Goal: Information Seeking & Learning: Find specific fact

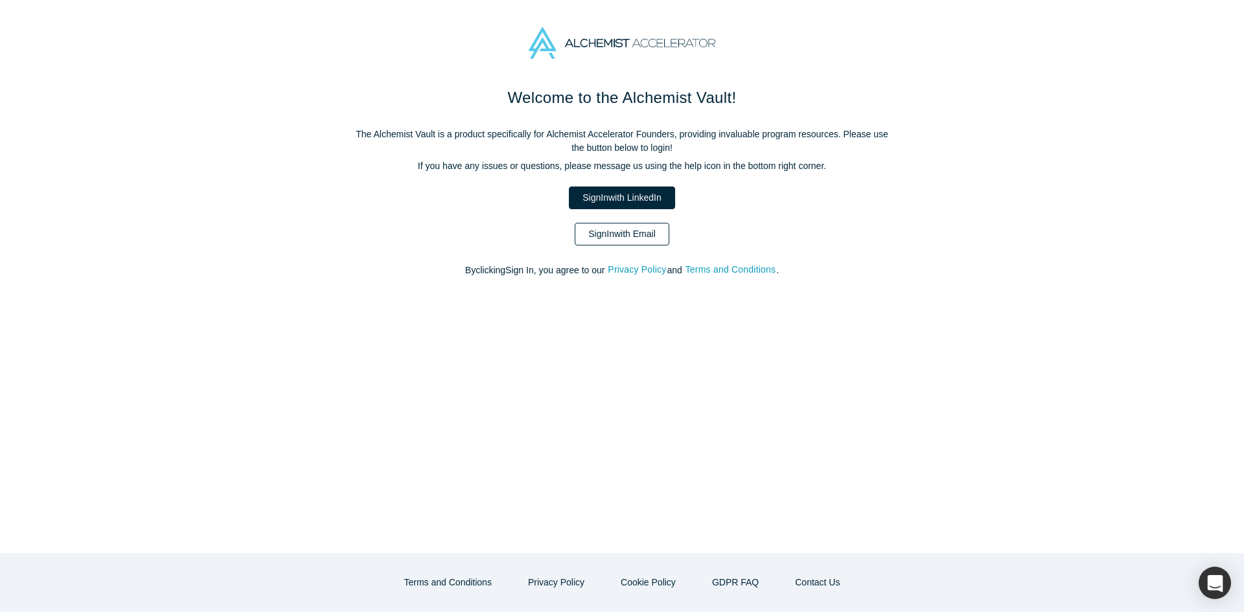
click at [656, 234] on link "Sign In with Email" at bounding box center [622, 234] width 95 height 23
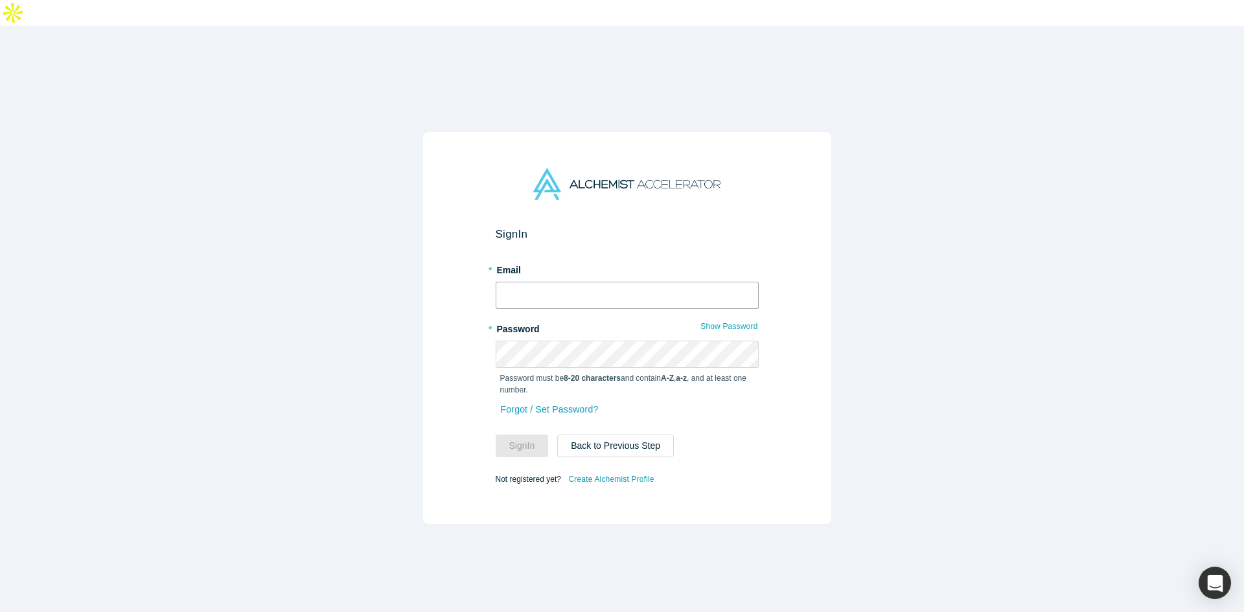
click at [650, 282] on input "text" at bounding box center [627, 295] width 263 height 27
click at [550, 282] on input "text" at bounding box center [627, 295] width 263 height 27
drag, startPoint x: 754, startPoint y: 267, endPoint x: 747, endPoint y: 267, distance: 7.1
click at [754, 267] on div "Sign In * Email a * Password Show Password Password must be 8-20 characters and…" at bounding box center [627, 328] width 408 height 392
click at [732, 282] on input "a" at bounding box center [627, 295] width 263 height 27
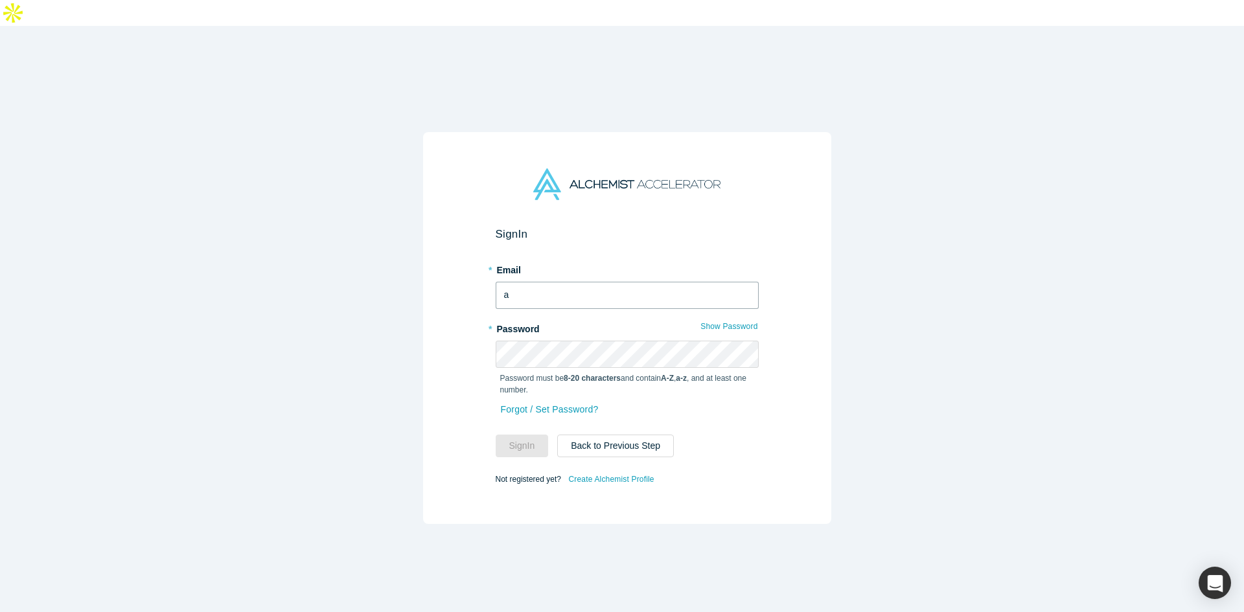
type input "[EMAIL_ADDRESS]"
click at [510, 435] on button "Sign In" at bounding box center [522, 446] width 53 height 23
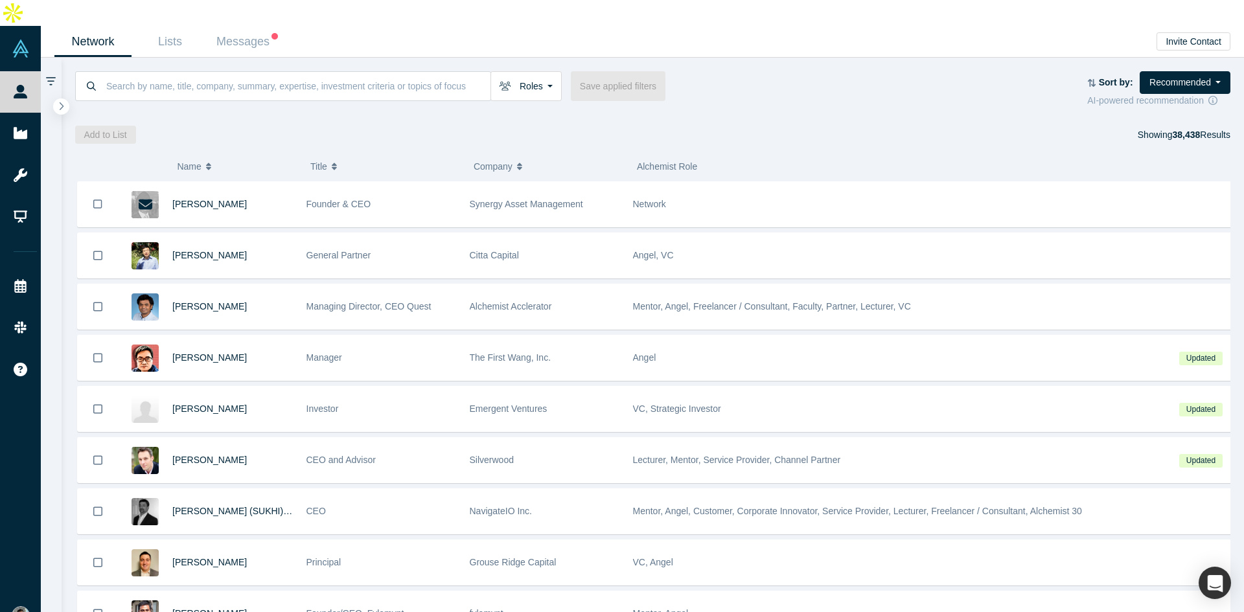
click at [797, 76] on div "Roles Founders Faculty Mentors Alumni Mentor Angels VCs Corporate Innovator Ser…" at bounding box center [653, 89] width 1156 height 36
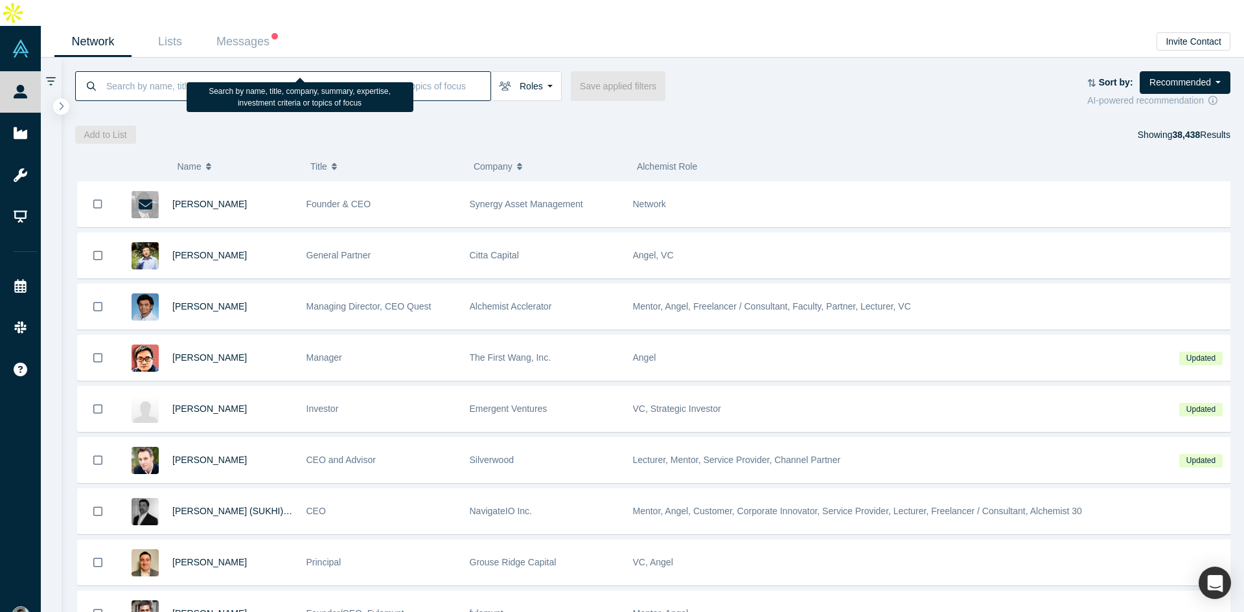
click at [278, 71] on input at bounding box center [297, 86] width 385 height 30
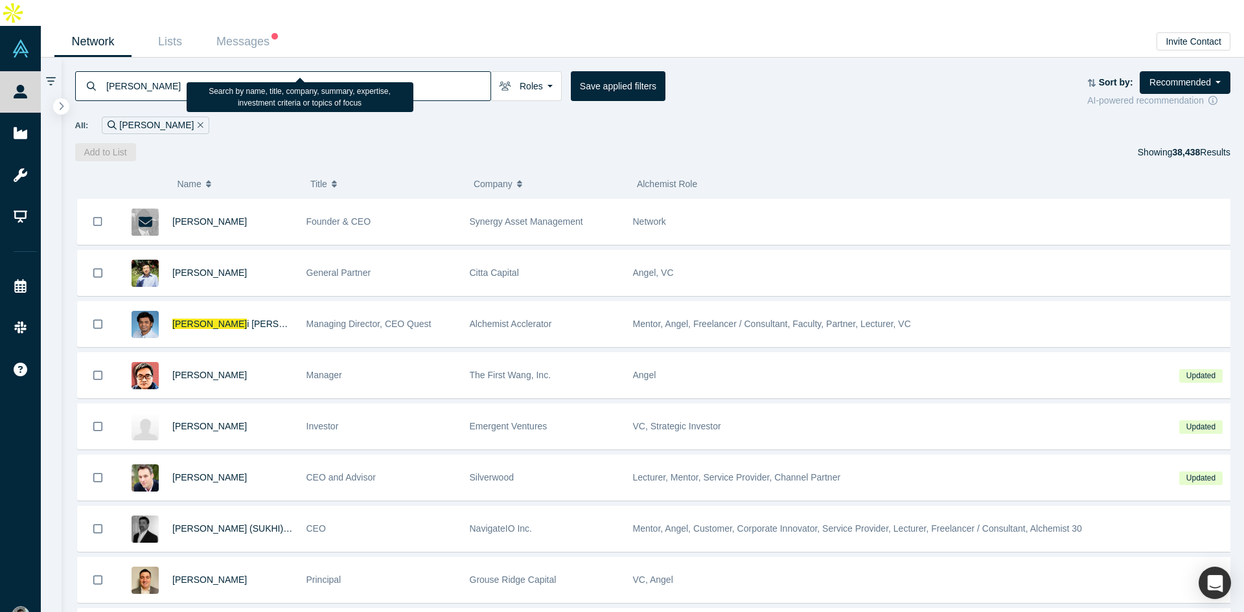
type input "gnani"
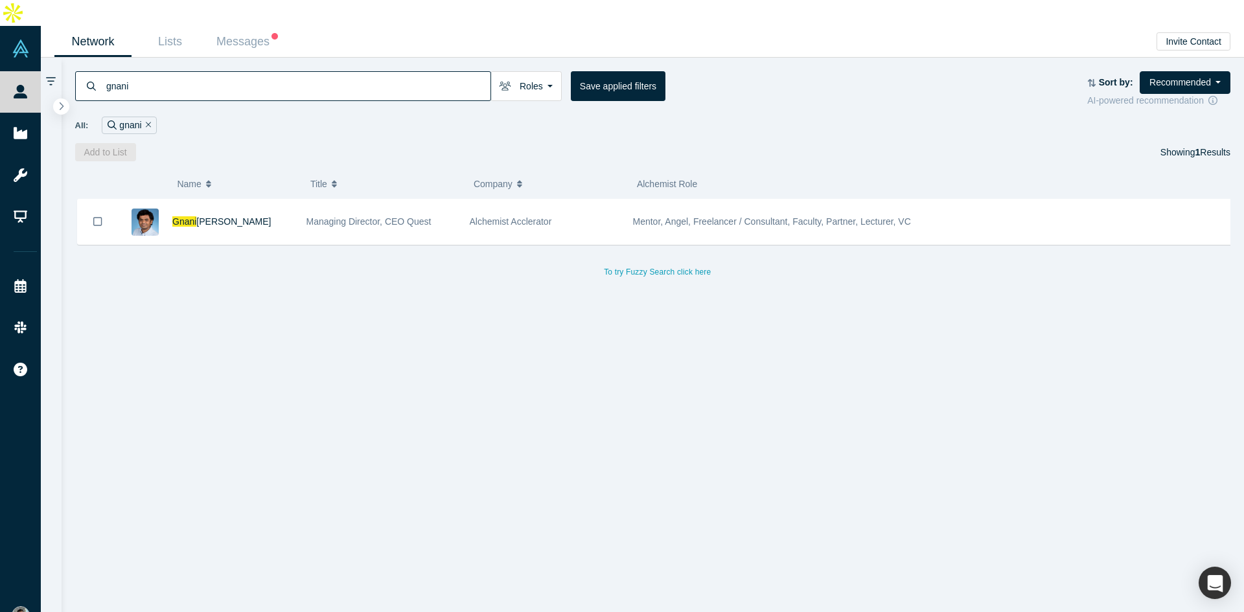
drag, startPoint x: 217, startPoint y: 196, endPoint x: 216, endPoint y: 210, distance: 13.6
click at [217, 216] on span "[PERSON_NAME]" at bounding box center [233, 221] width 74 height 10
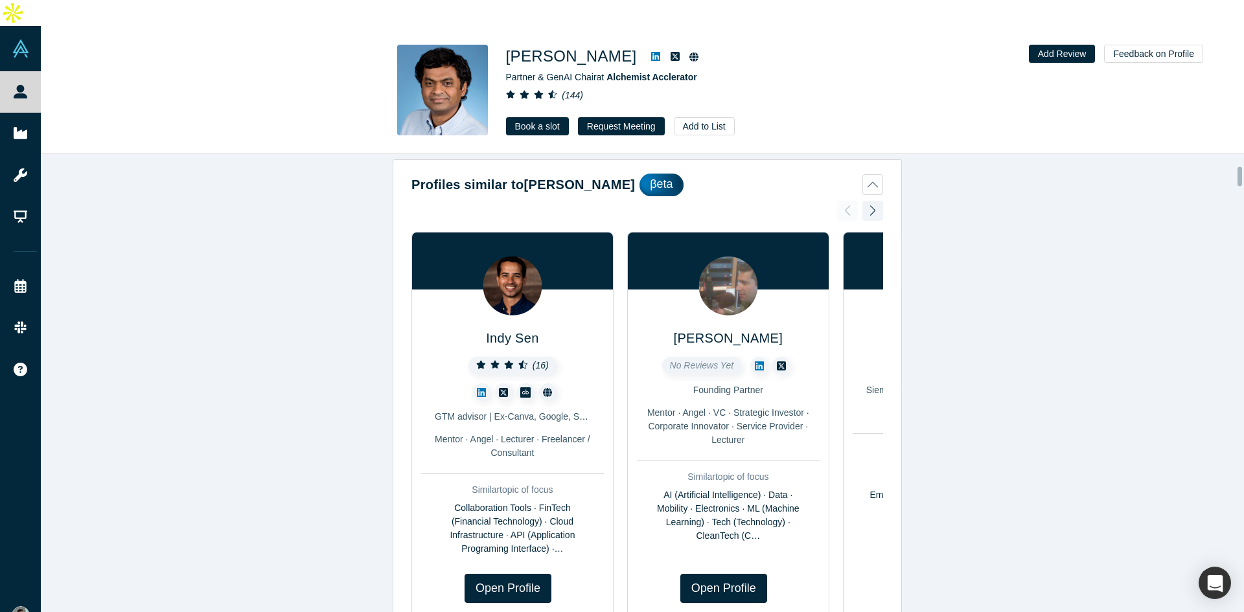
scroll to position [542, 0]
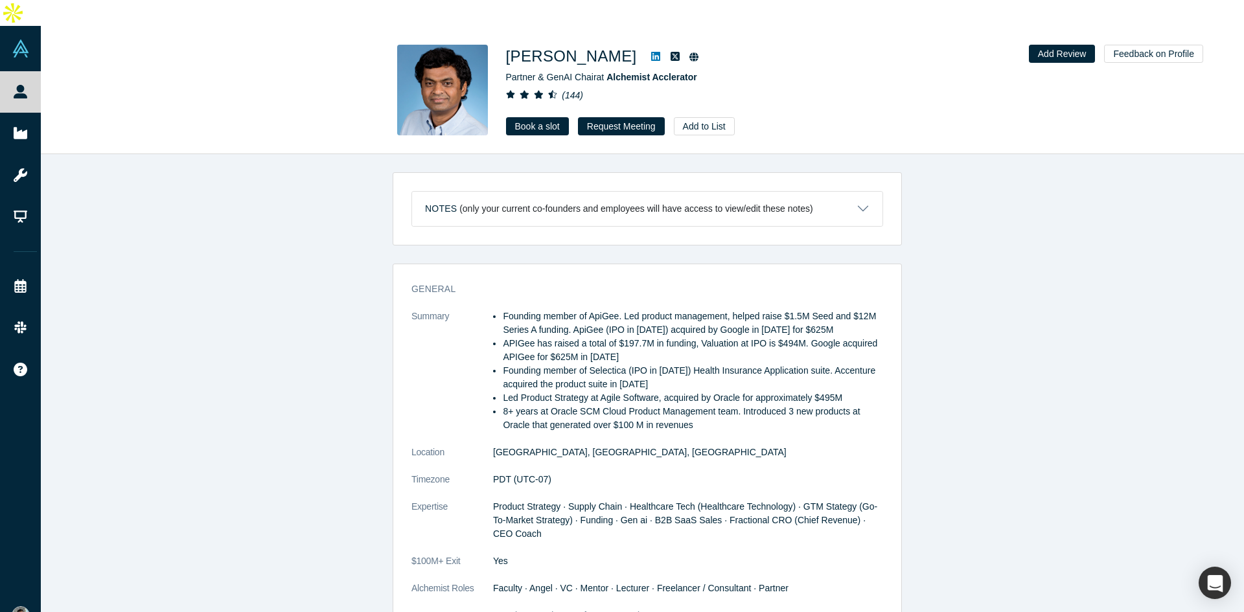
click at [574, 310] on li "Founding member of ApiGee. Led product management, helped raise $1.5M Seed and …" at bounding box center [693, 323] width 380 height 27
click at [569, 310] on li "Founding member of ApiGee. Led product management, helped raise $1.5M Seed and …" at bounding box center [693, 323] width 380 height 27
click at [578, 310] on li "Founding member of ApiGee. Led product management, helped raise $1.5M Seed and …" at bounding box center [693, 323] width 380 height 27
drag, startPoint x: 569, startPoint y: 293, endPoint x: 806, endPoint y: 295, distance: 237.7
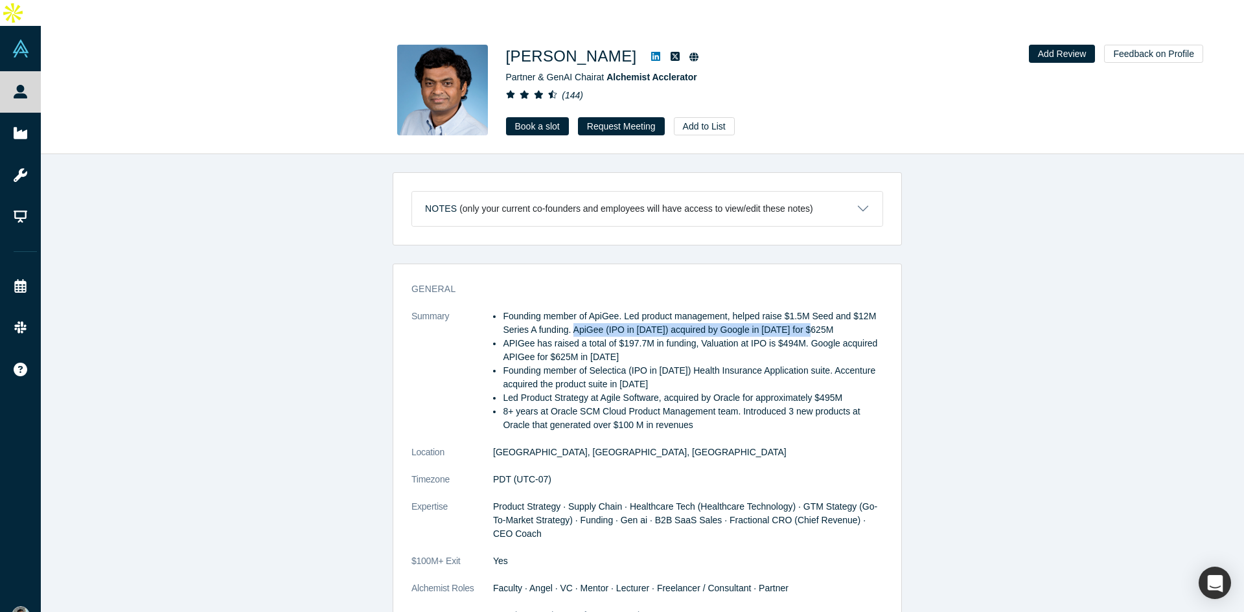
click at [806, 310] on li "Founding member of ApiGee. Led product management, helped raise $1.5M Seed and …" at bounding box center [693, 323] width 380 height 27
copy li "ApiGee (IPO in [DATE]) acquired by Google in [DATE] for $625M"
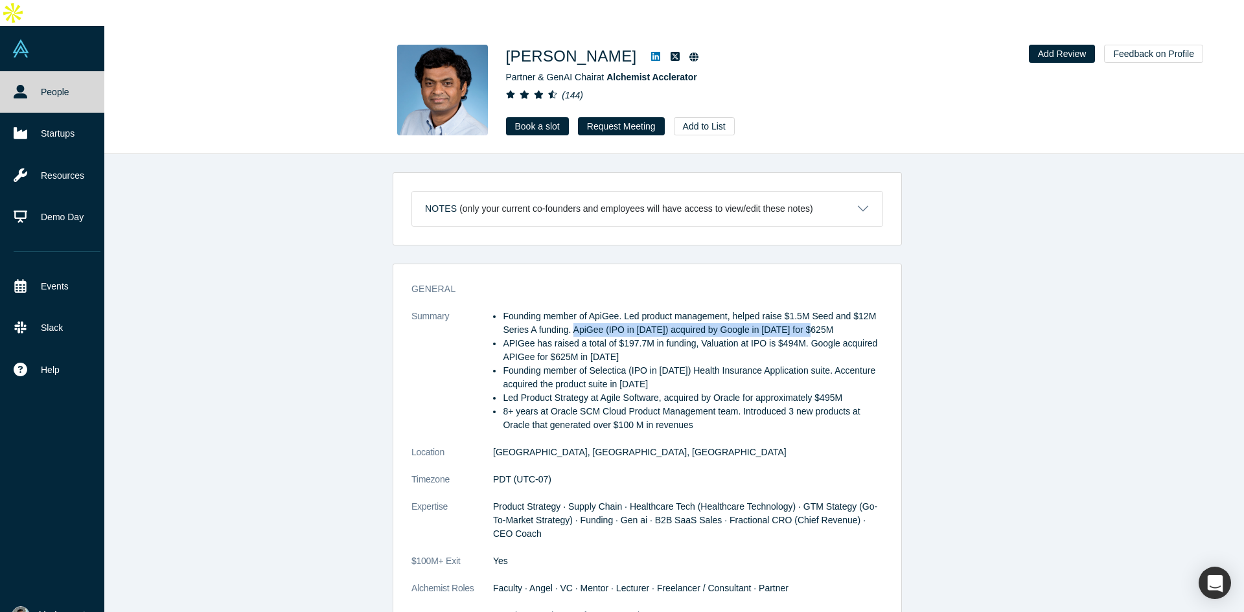
drag, startPoint x: 65, startPoint y: 69, endPoint x: 14, endPoint y: 130, distance: 79.5
click at [65, 71] on link "People" at bounding box center [57, 91] width 114 height 41
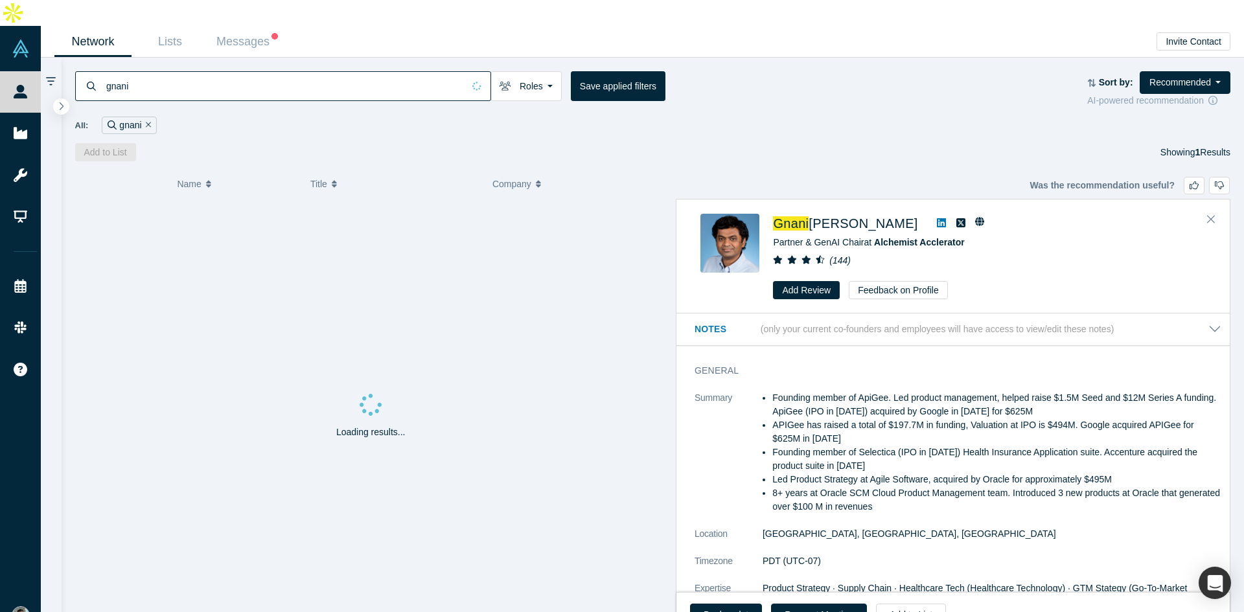
click at [350, 71] on input "gnani" at bounding box center [284, 86] width 358 height 30
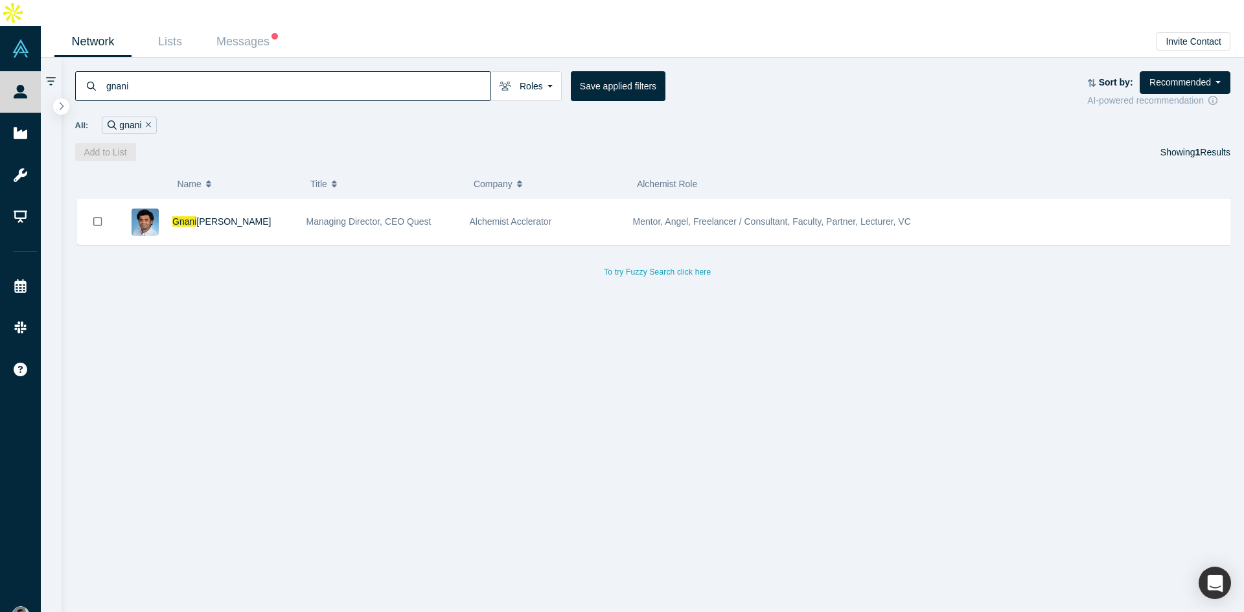
click at [350, 71] on input "gnani" at bounding box center [297, 86] width 385 height 30
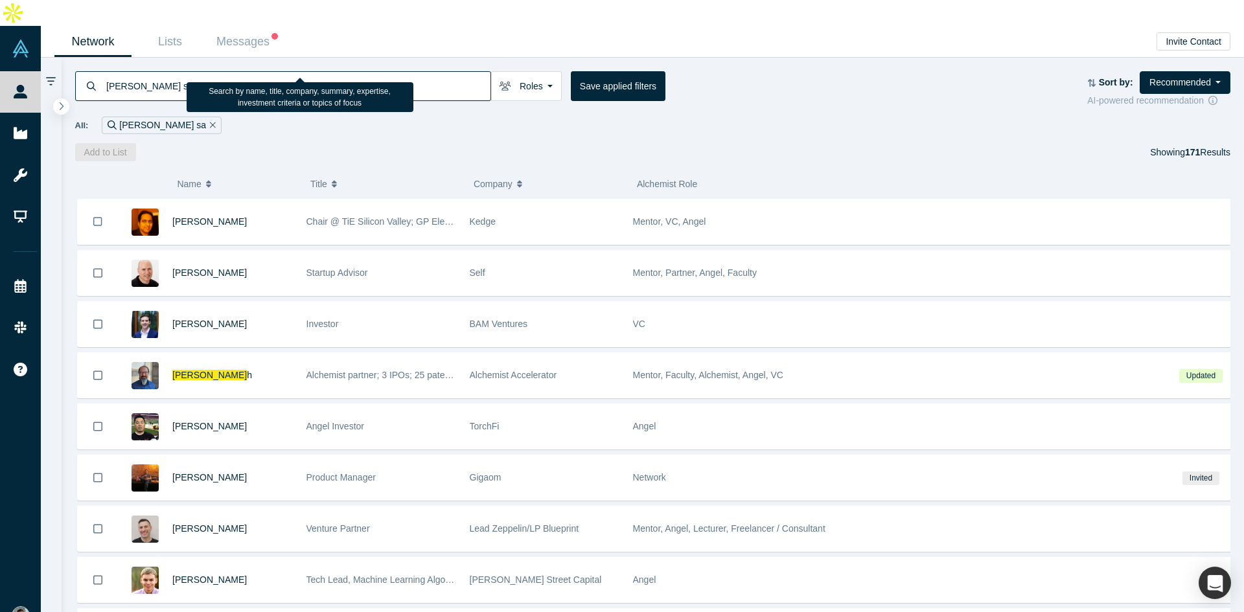
type input "[PERSON_NAME]"
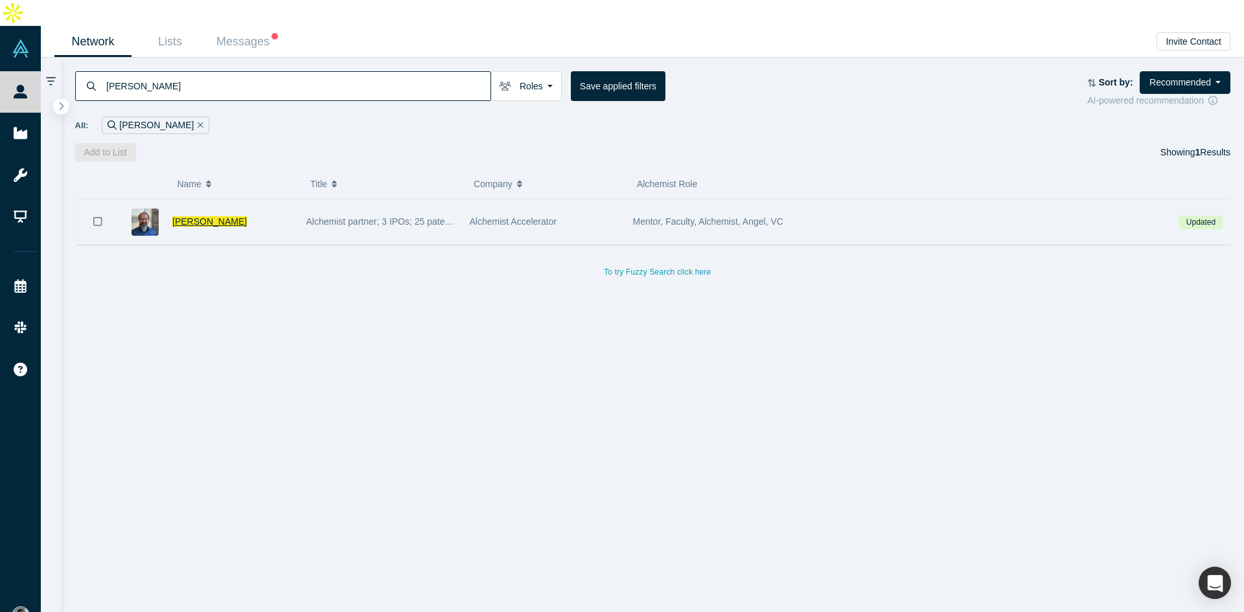
click at [187, 216] on span "[PERSON_NAME]" at bounding box center [209, 221] width 74 height 10
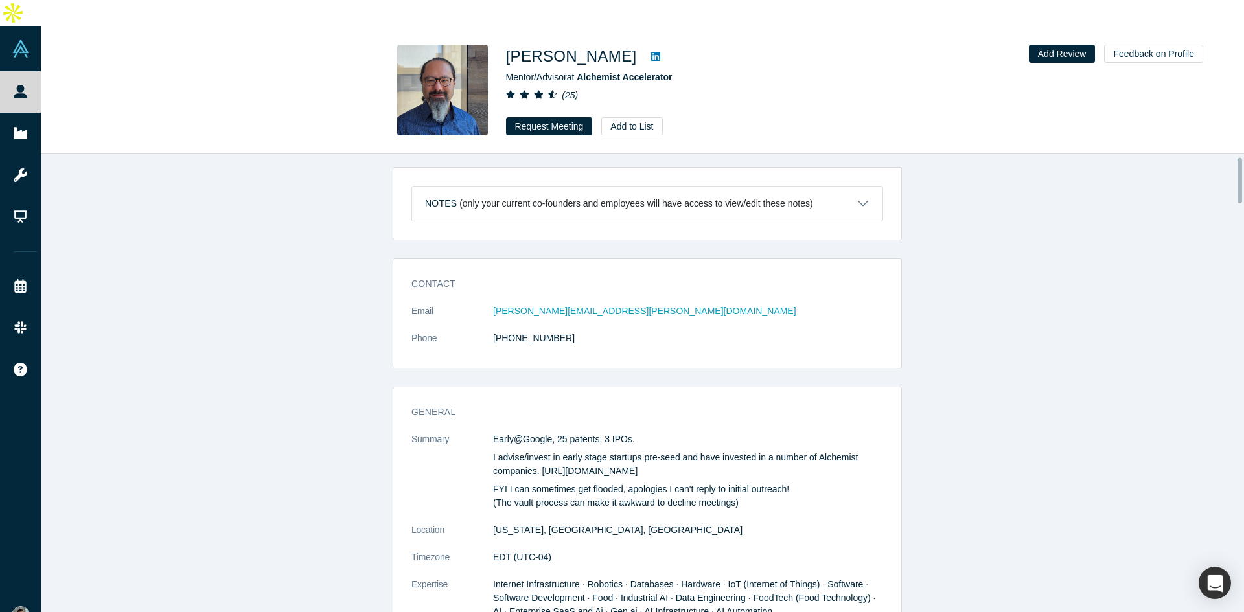
scroll to position [31, 0]
drag, startPoint x: 490, startPoint y: 412, endPoint x: 622, endPoint y: 414, distance: 132.2
click at [622, 431] on p "Early@Google, 25 patents, 3 IPOs." at bounding box center [688, 438] width 390 height 14
copy p "Early@Google, 25 patents, 3 IPOs"
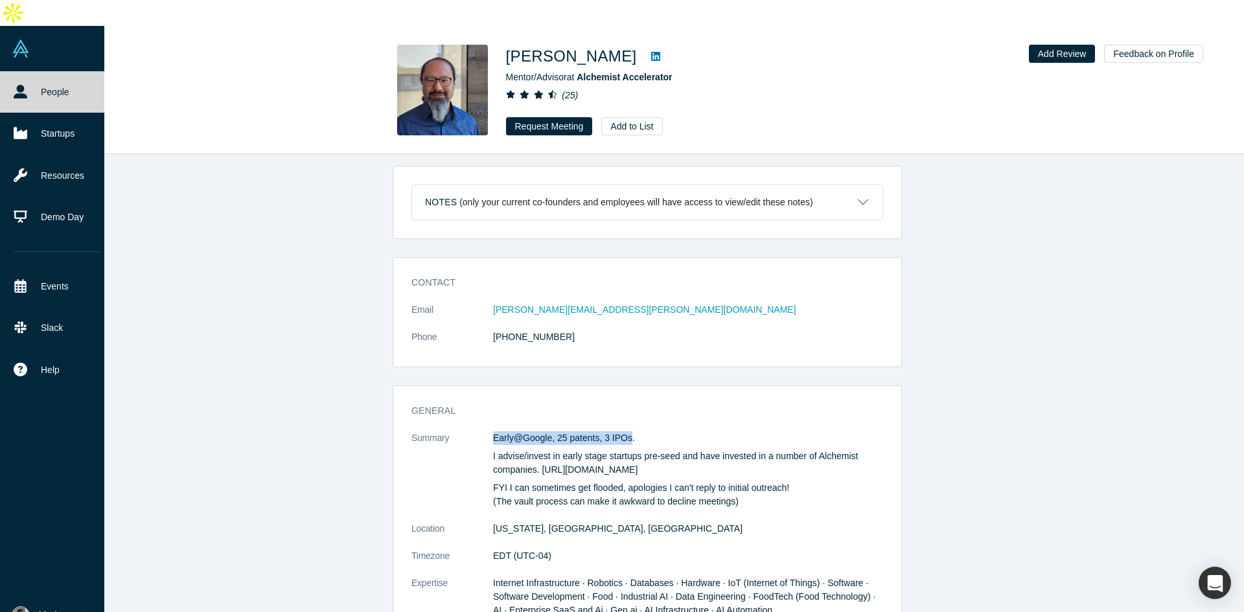
click at [65, 71] on link "People" at bounding box center [57, 91] width 114 height 41
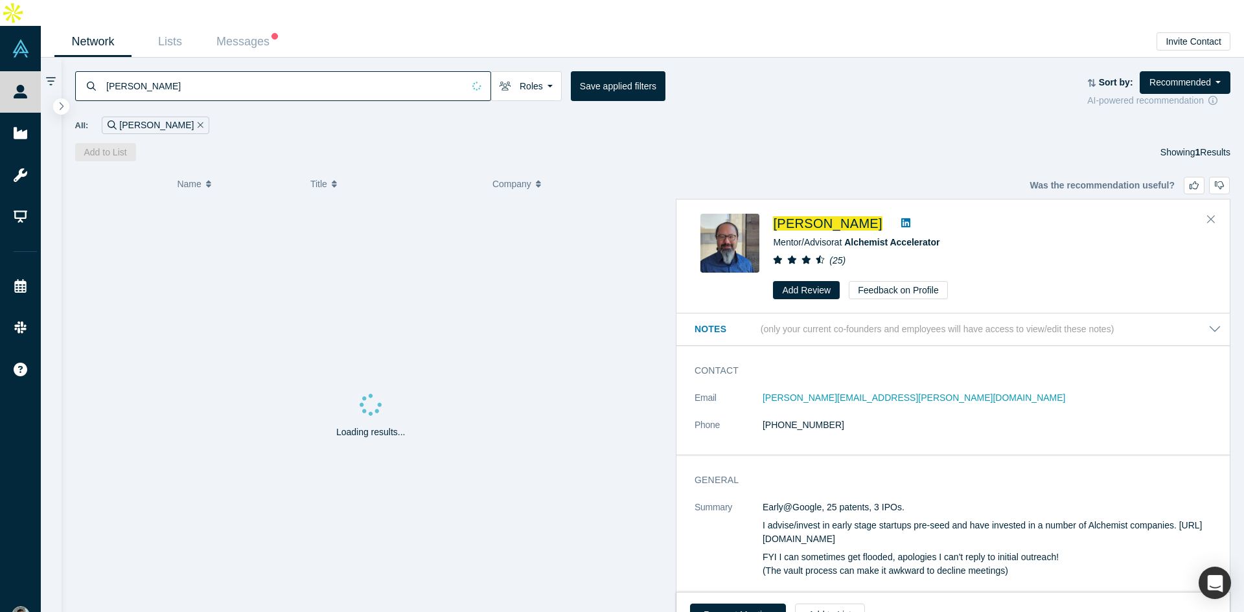
click at [354, 71] on input "[PERSON_NAME]" at bounding box center [284, 86] width 358 height 30
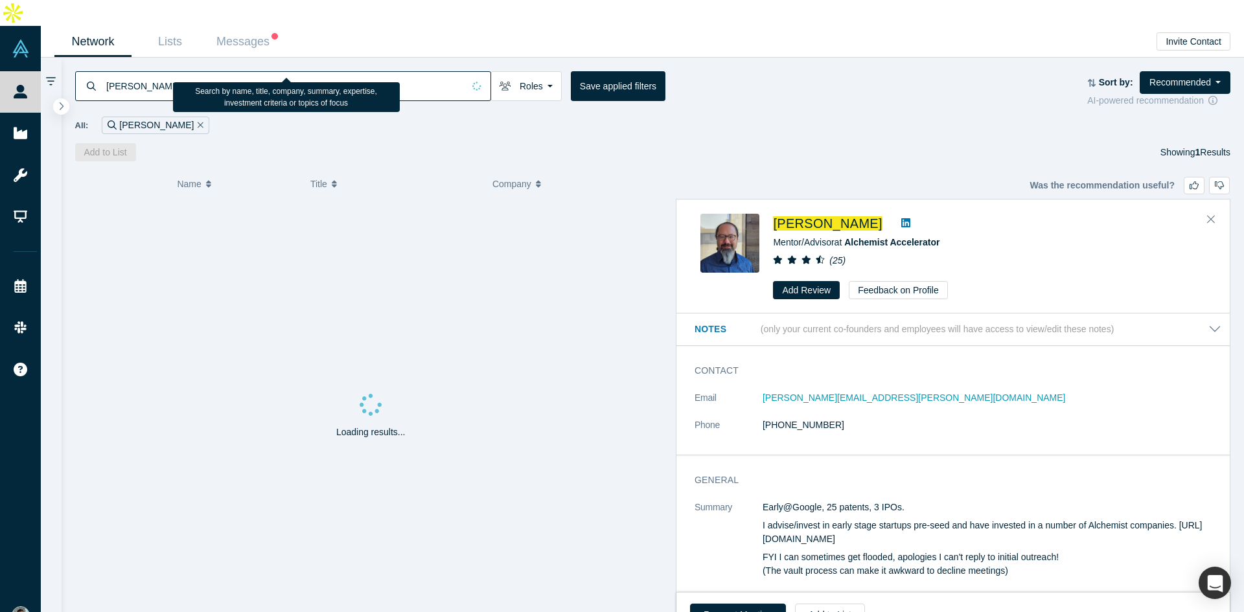
click at [354, 71] on input "[PERSON_NAME]" at bounding box center [284, 86] width 358 height 30
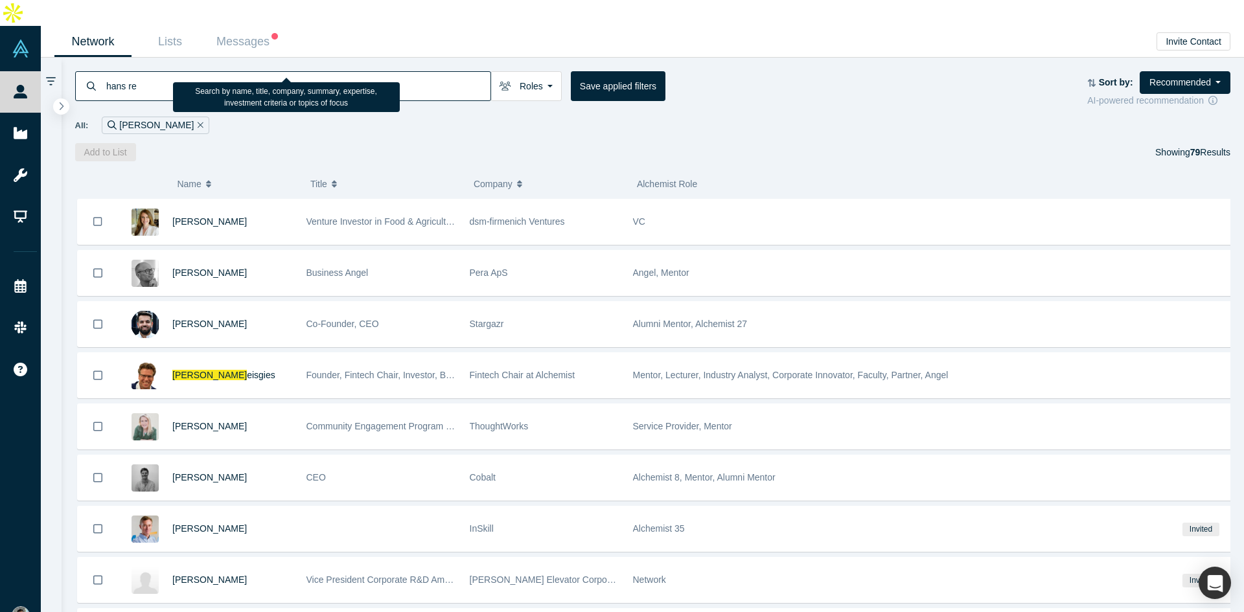
type input "[PERSON_NAME]"
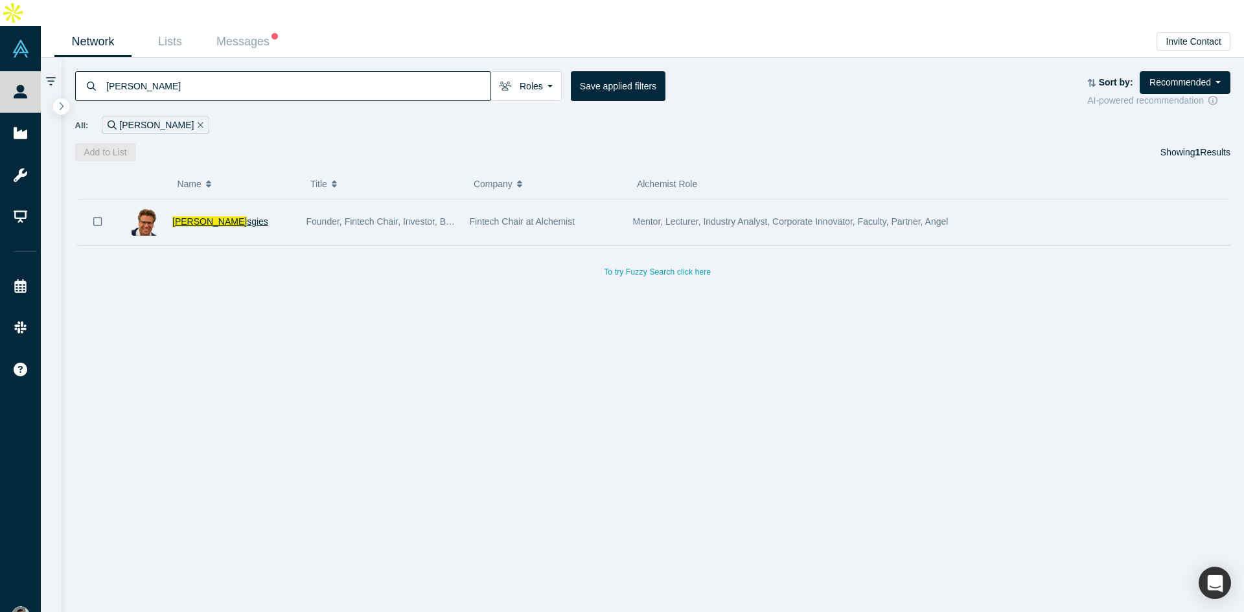
click at [247, 216] on span "sgies" at bounding box center [257, 221] width 21 height 10
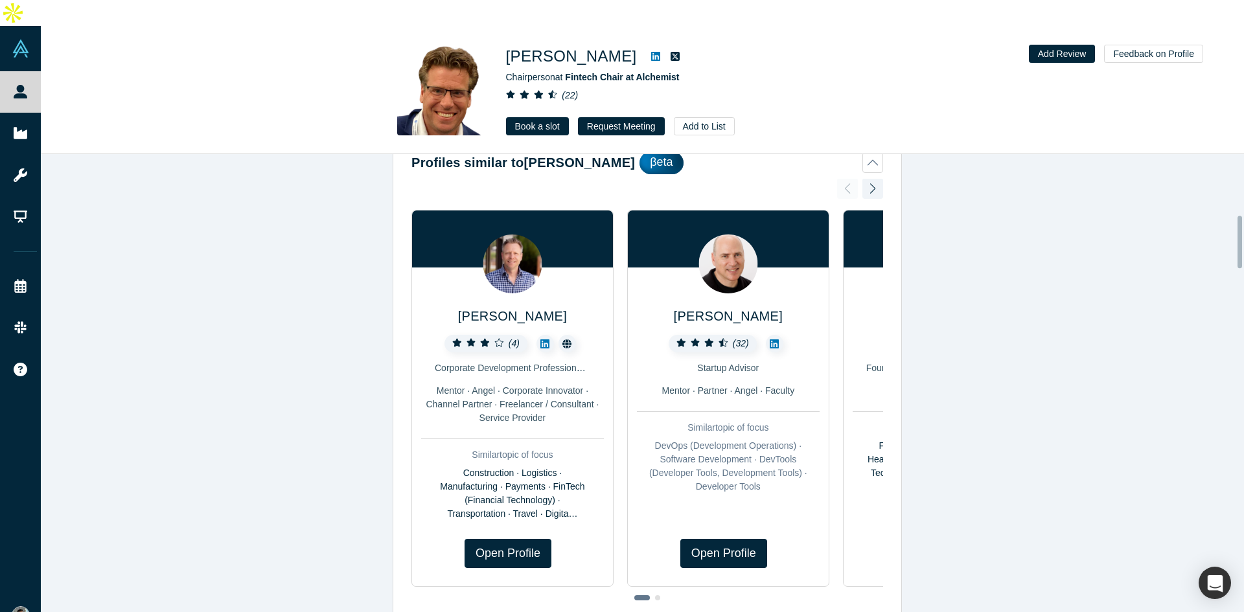
scroll to position [565, 0]
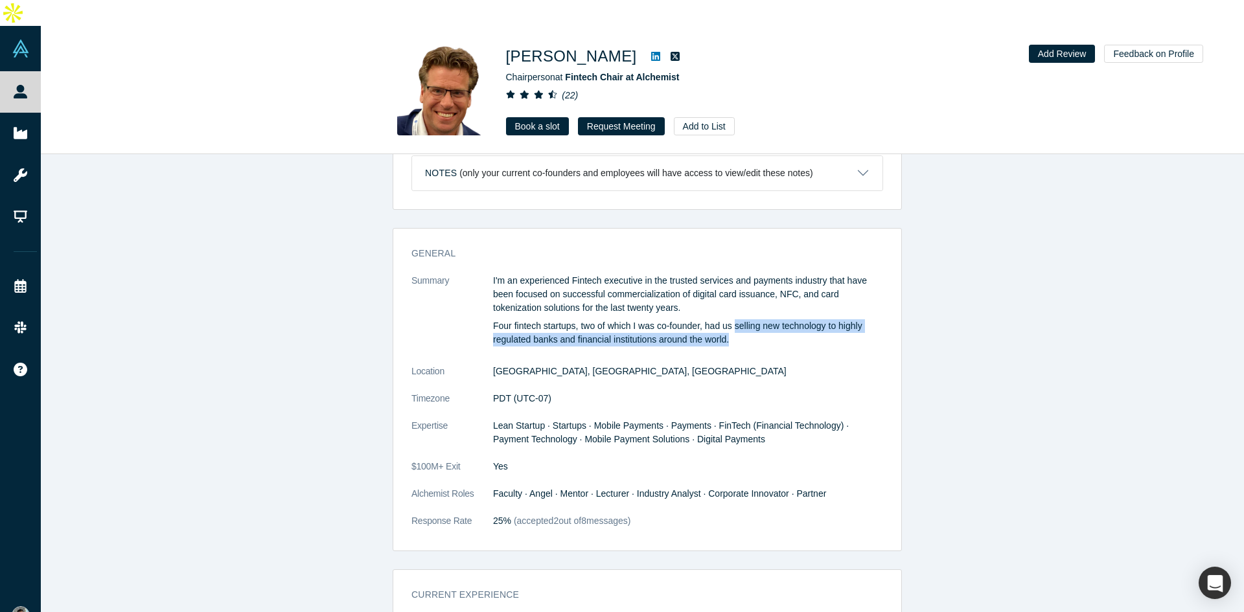
drag, startPoint x: 729, startPoint y: 303, endPoint x: 727, endPoint y: 312, distance: 8.6
click at [727, 319] on p "Four fintech startups, two of which I was co-founder, had us selling new techno…" at bounding box center [688, 332] width 390 height 27
copy p "selling new technology to highly regulated banks and financial institutions aro…"
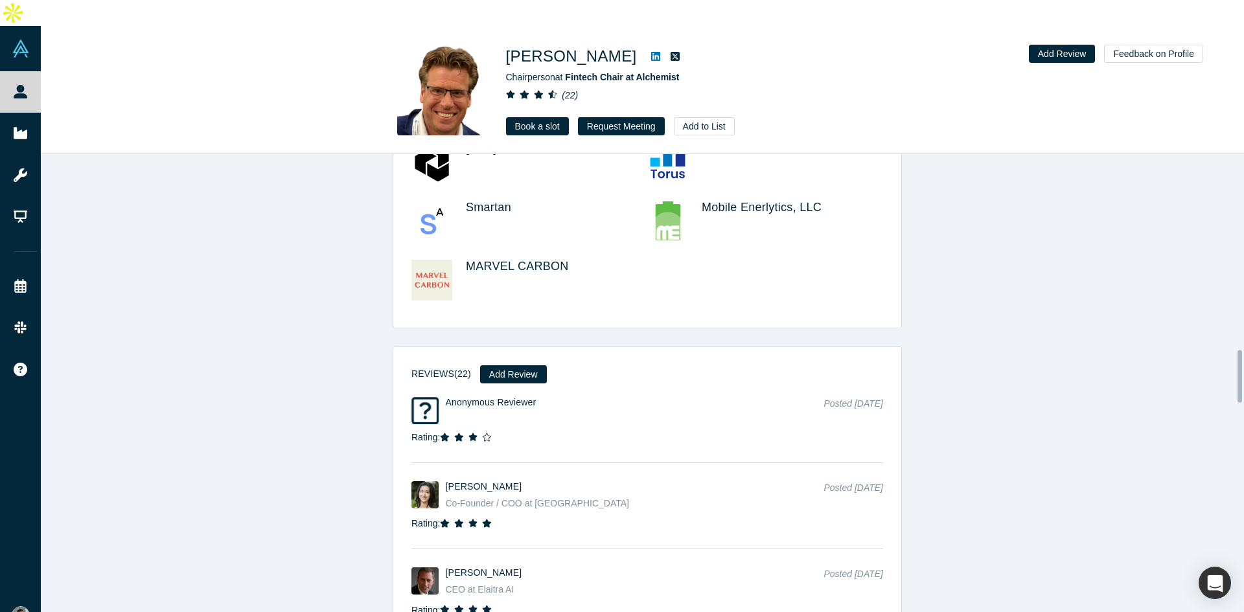
scroll to position [1820, 0]
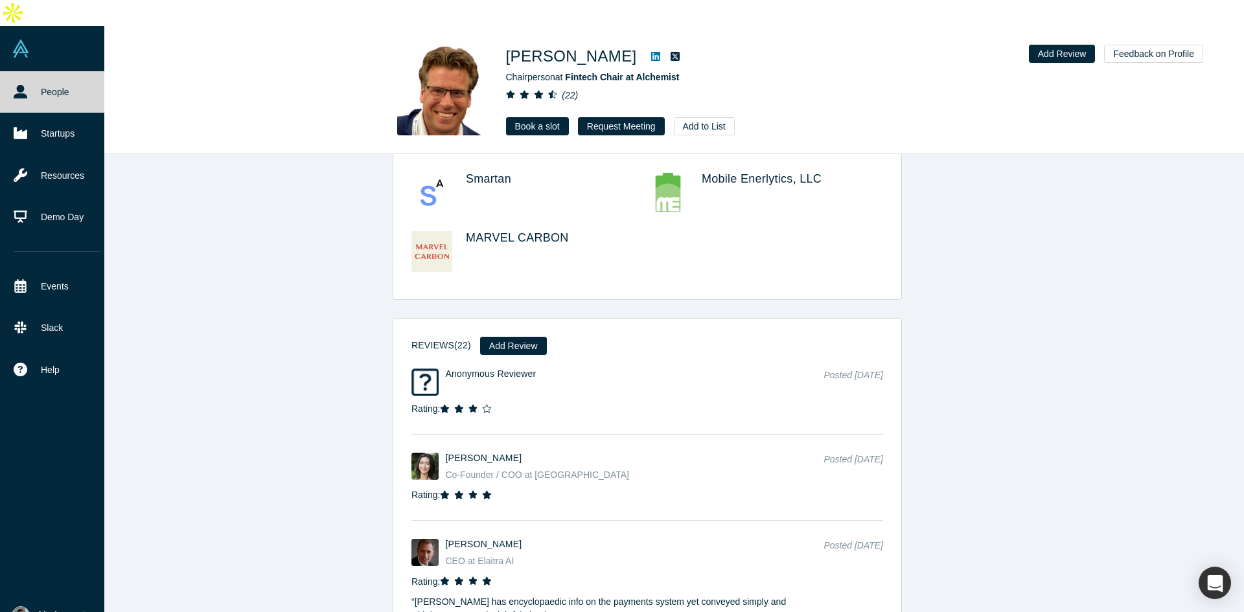
drag, startPoint x: 68, startPoint y: 67, endPoint x: 73, endPoint y: 100, distance: 34.1
click at [68, 71] on link "People" at bounding box center [57, 91] width 114 height 41
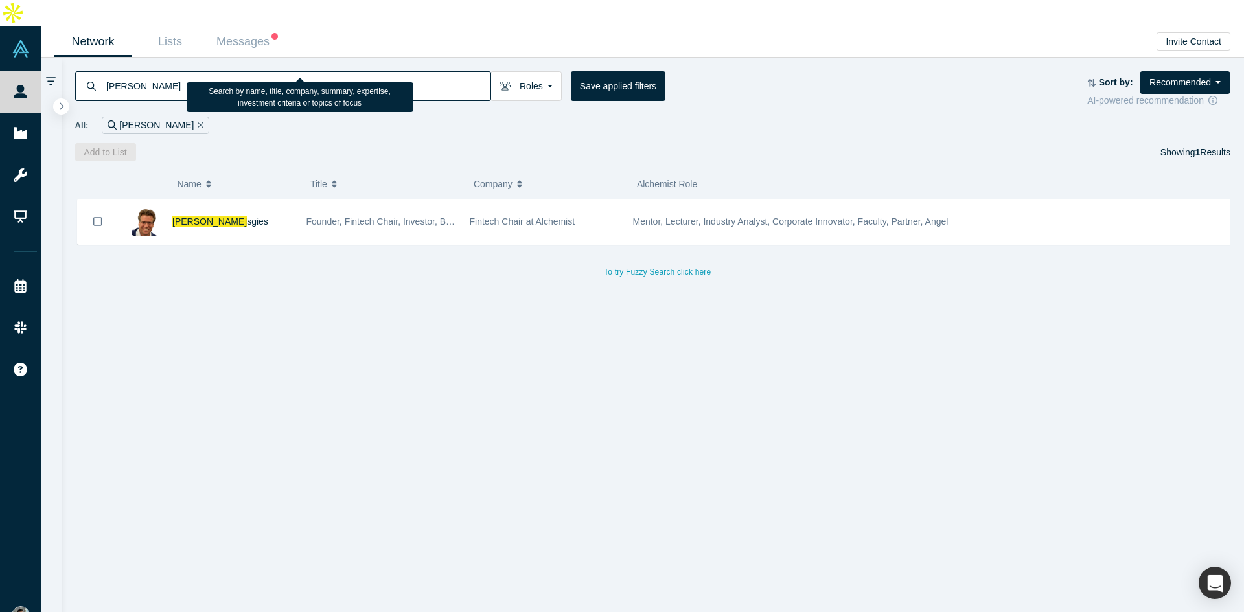
click at [360, 71] on input "[PERSON_NAME]" at bounding box center [297, 86] width 385 height 30
type input "[PERSON_NAME]"
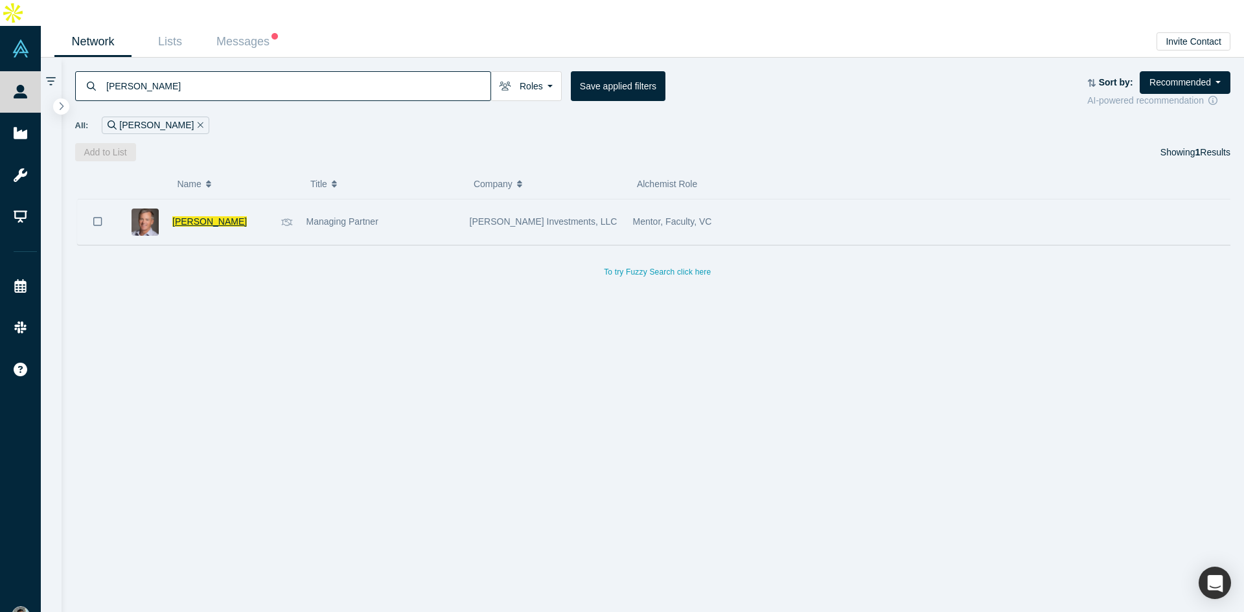
click at [194, 216] on span "[PERSON_NAME]" at bounding box center [209, 221] width 74 height 10
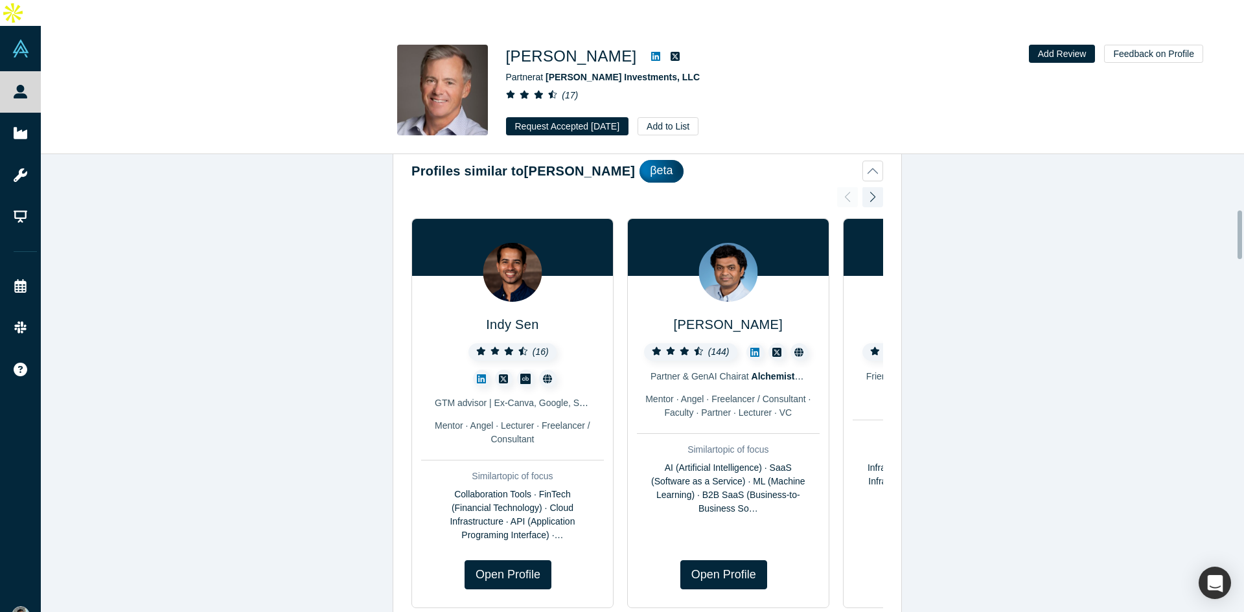
scroll to position [555, 0]
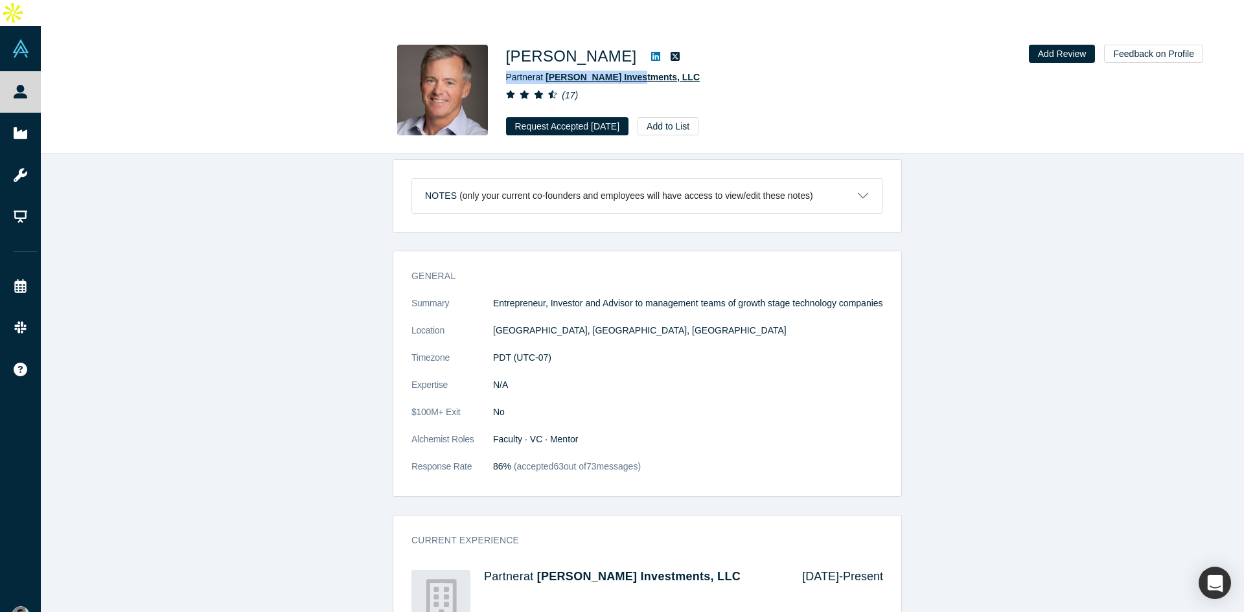
drag, startPoint x: 502, startPoint y: 49, endPoint x: 631, endPoint y: 56, distance: 129.1
click at [631, 56] on div "[PERSON_NAME] Partner at [PERSON_NAME] Investments, LLC ( 17 ) Request Accepted…" at bounding box center [642, 90] width 509 height 91
copy span "Partner at [PERSON_NAME] Investments"
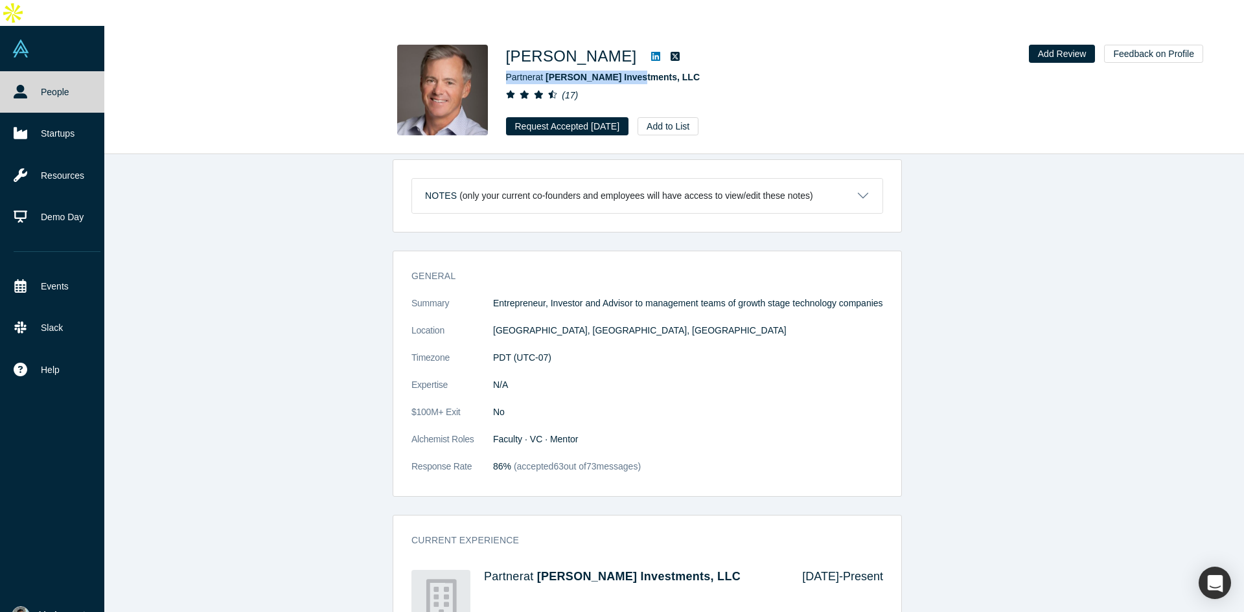
click at [25, 85] on icon at bounding box center [21, 92] width 14 height 14
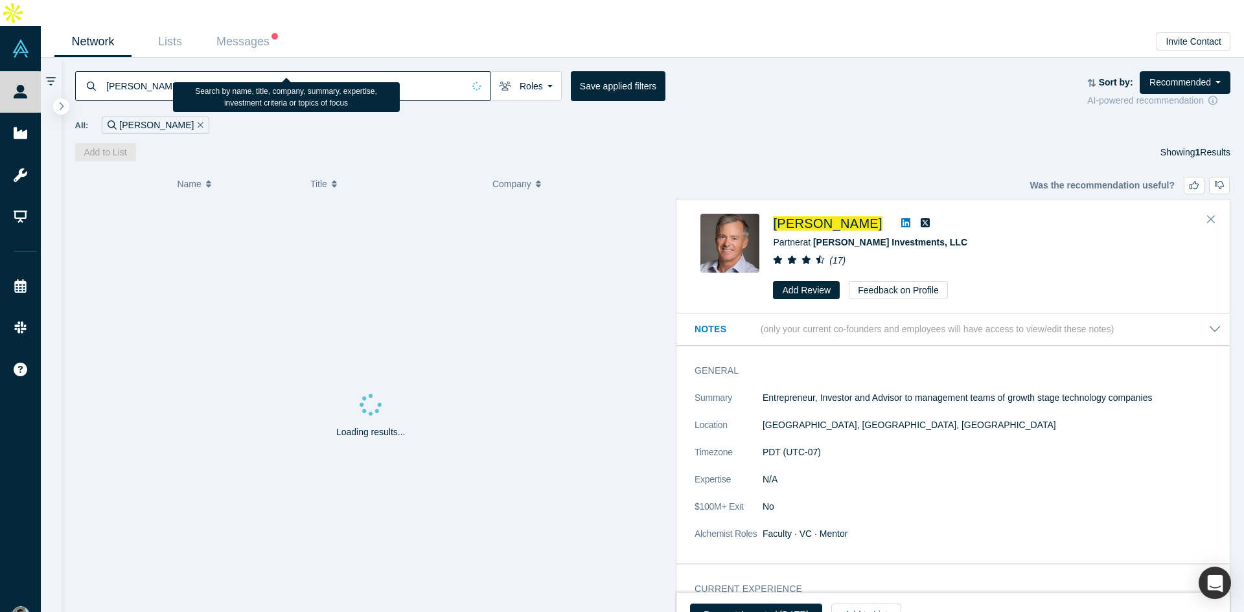
click at [321, 71] on input "[PERSON_NAME]" at bounding box center [284, 86] width 358 height 30
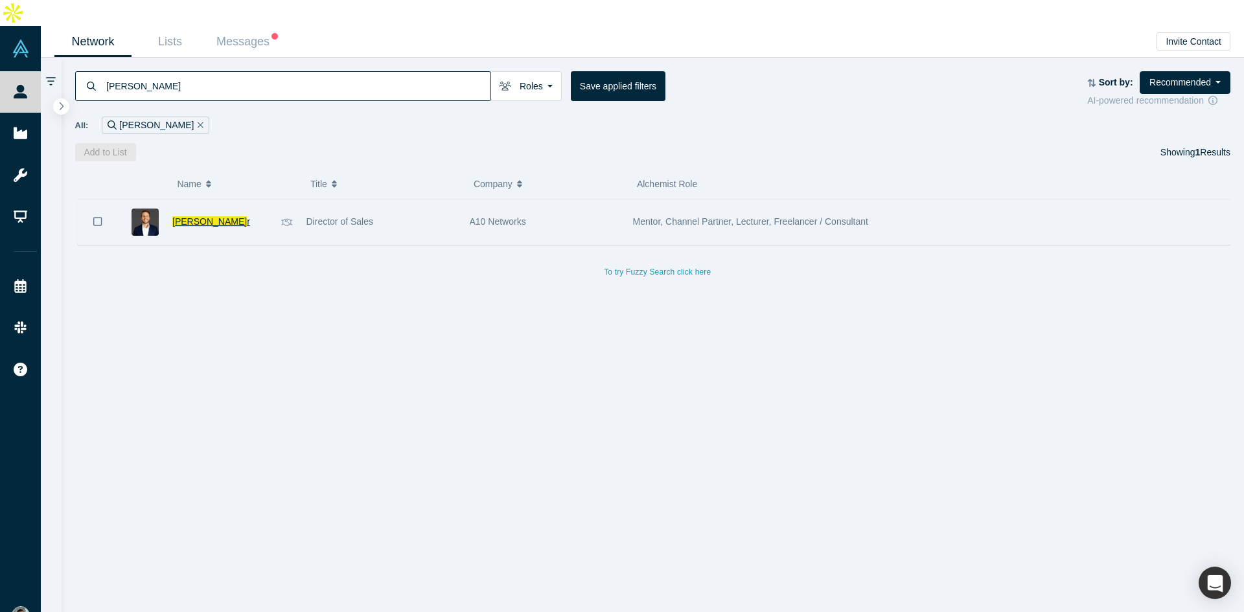
type input "[PERSON_NAME]"
click at [216, 216] on span "[PERSON_NAME]" at bounding box center [209, 221] width 74 height 10
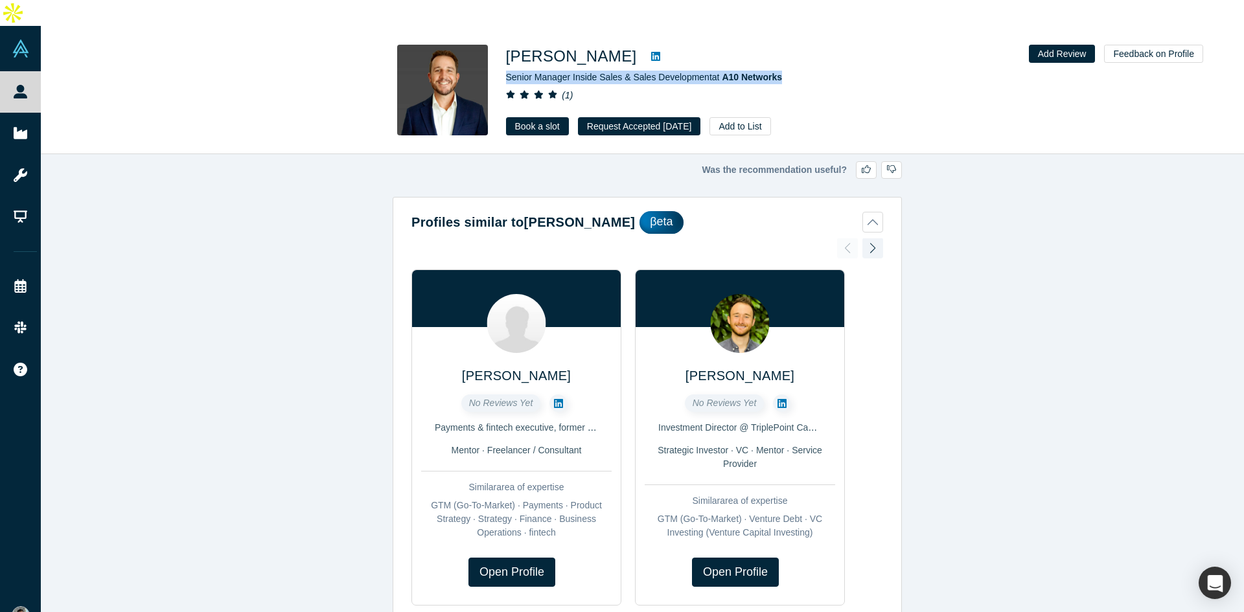
drag, startPoint x: 503, startPoint y: 51, endPoint x: 782, endPoint y: 57, distance: 278.6
click at [782, 57] on div "[PERSON_NAME] Senior Manager Inside Sales & Sales Development at A10 Networks (…" at bounding box center [642, 90] width 509 height 91
copy span "Senior Manager Inside Sales & Sales Development at A10 Networks"
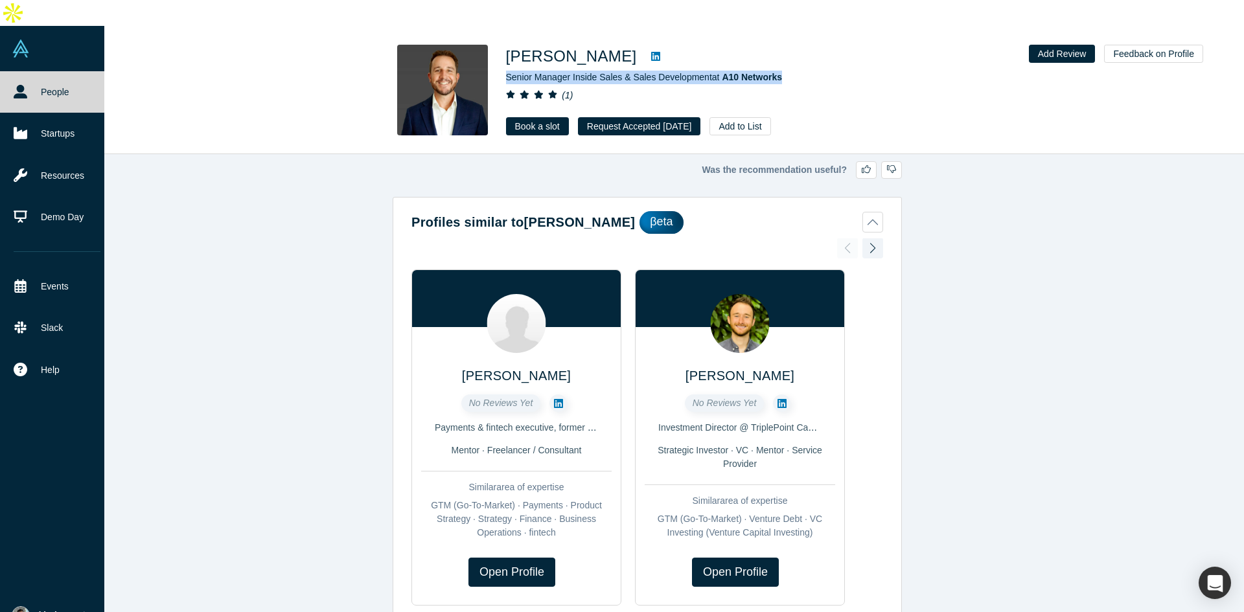
click at [25, 606] on img at bounding box center [21, 615] width 18 height 18
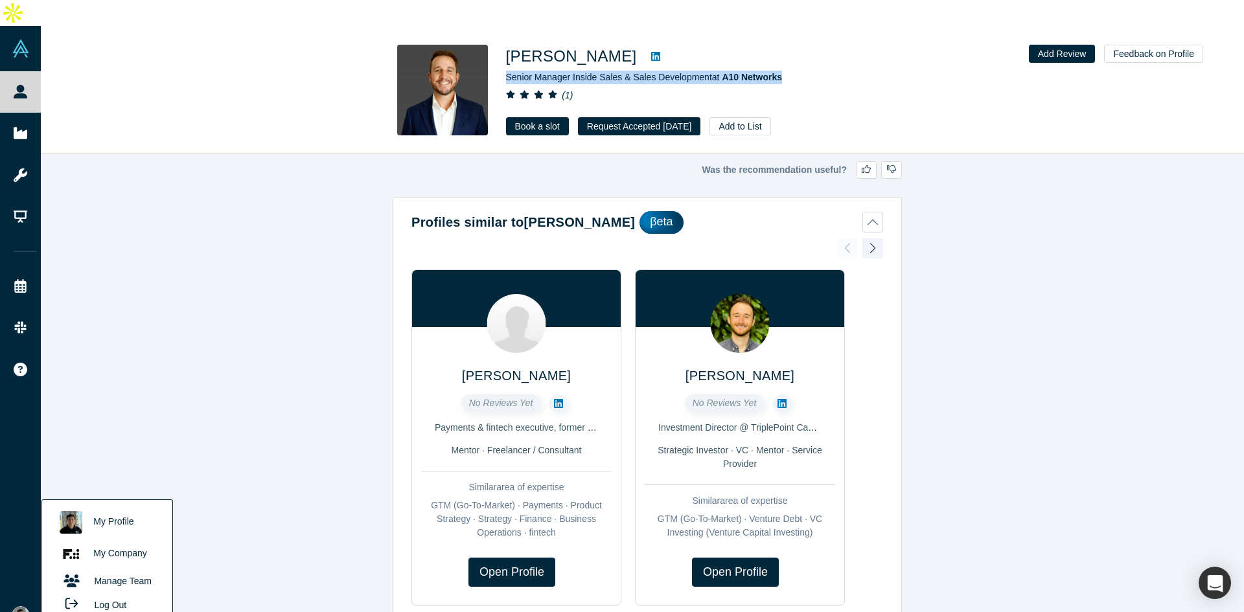
drag, startPoint x: 122, startPoint y: 493, endPoint x: 309, endPoint y: 229, distance: 323.3
click at [122, 507] on link "My Profile" at bounding box center [107, 523] width 108 height 32
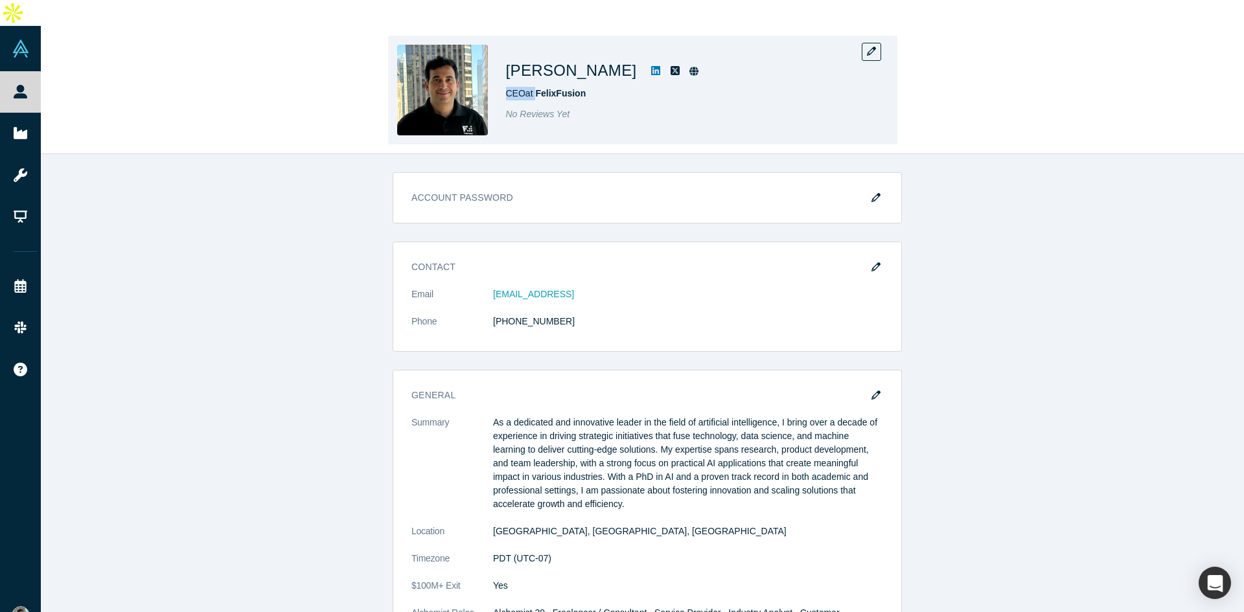
click at [464, 45] on img at bounding box center [442, 90] width 91 height 91
